Goal: Navigation & Orientation: Find specific page/section

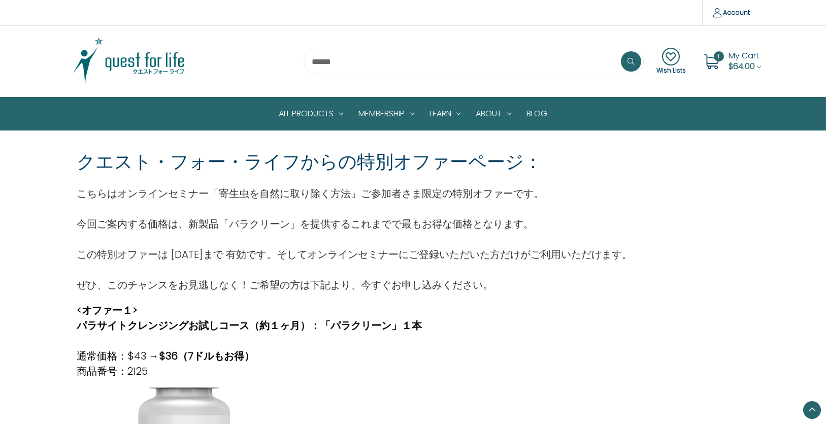
scroll to position [508, 0]
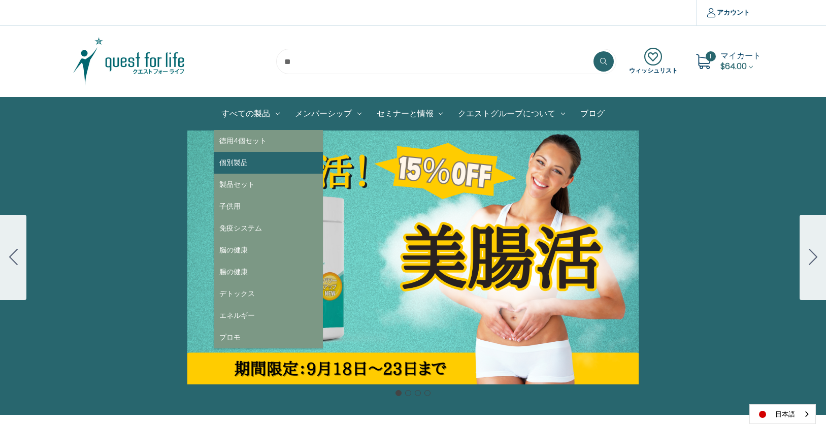
click at [314, 153] on link "個別製品" at bounding box center [268, 163] width 109 height 22
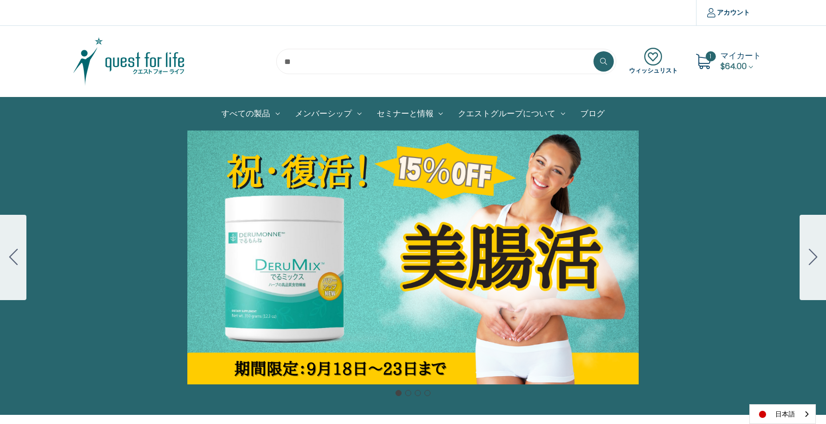
click at [441, 201] on div "Carousel Title Add a description for your carousel slide. You can use this to p…" at bounding box center [413, 257] width 826 height 254
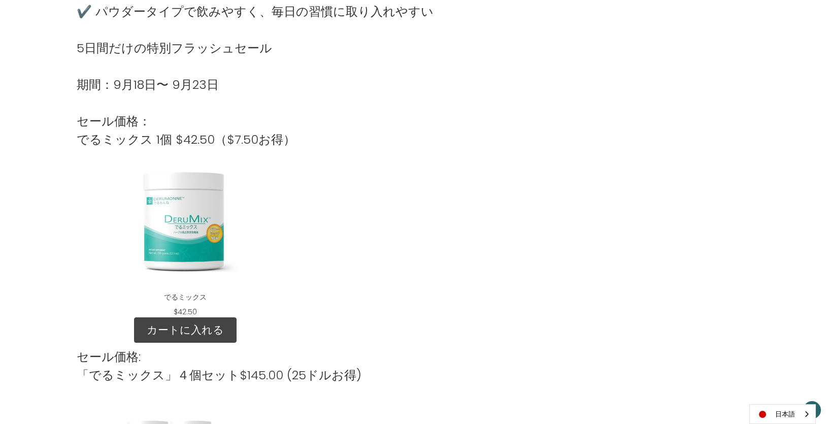
scroll to position [981, 0]
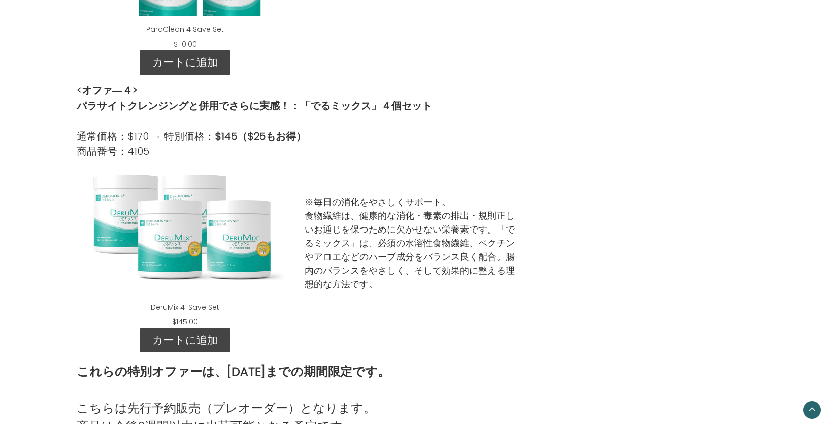
scroll to position [1185, 0]
